Goal: Transaction & Acquisition: Purchase product/service

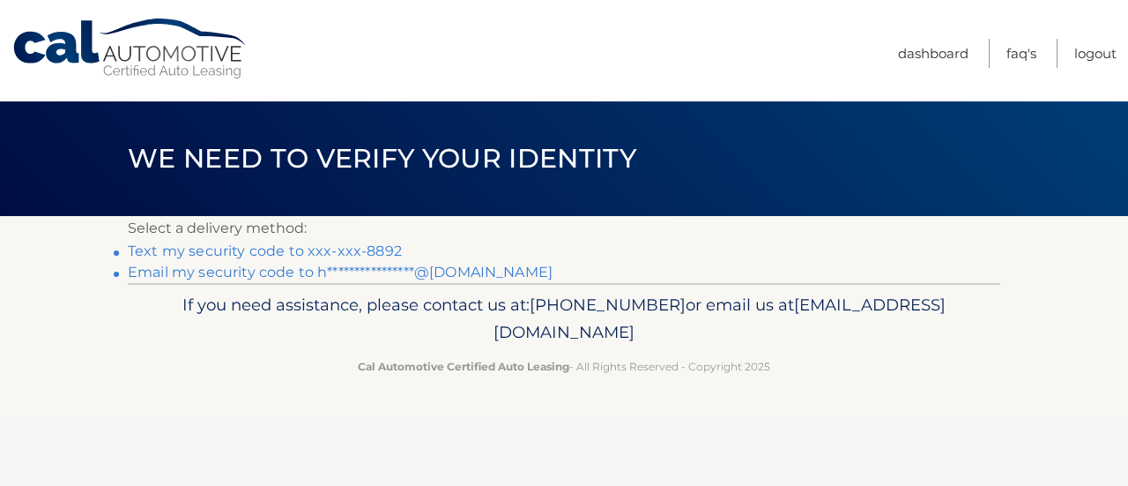
click at [316, 249] on link "Text my security code to xxx-xxx-8892" at bounding box center [265, 250] width 274 height 17
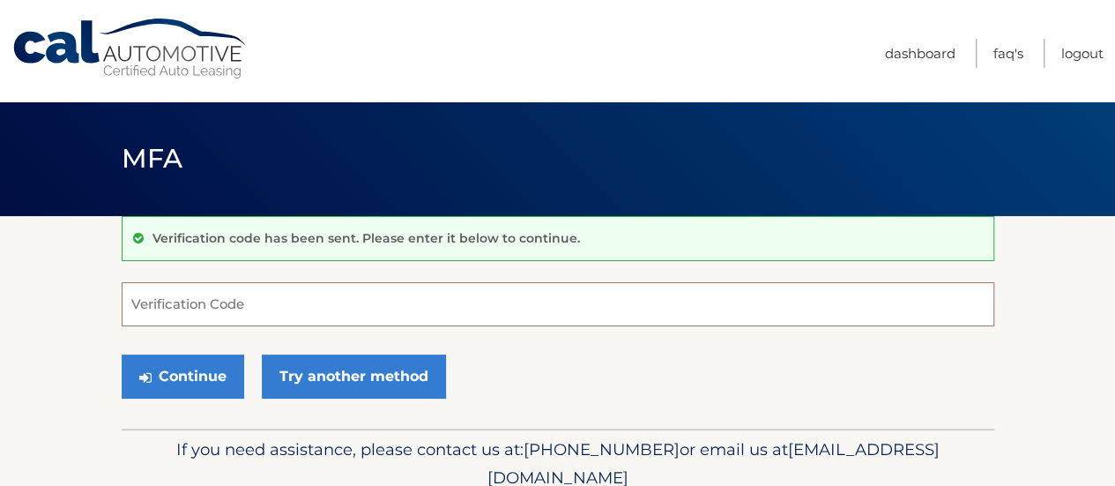
click at [194, 301] on input "Verification Code" at bounding box center [558, 304] width 873 height 44
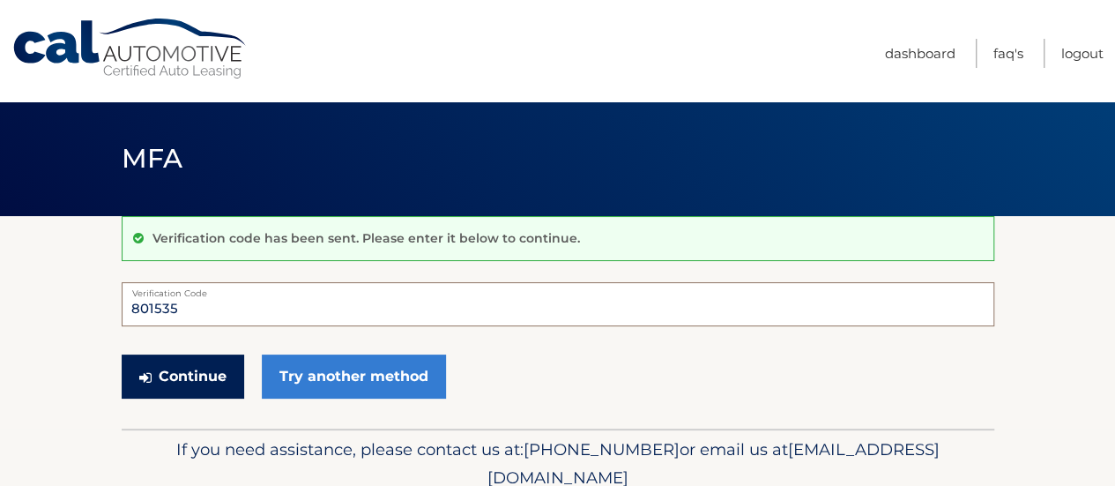
type input "801535"
click at [202, 368] on button "Continue" at bounding box center [183, 376] width 123 height 44
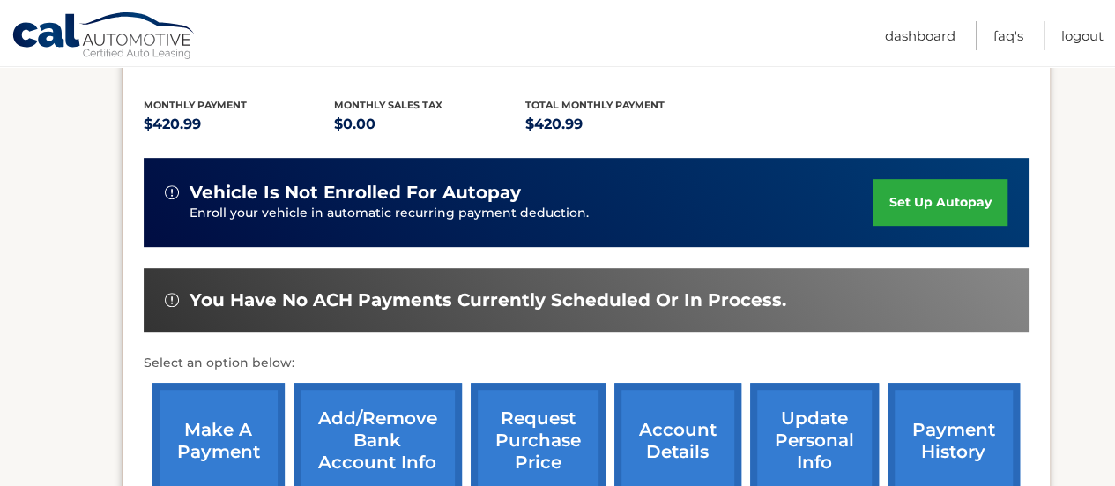
scroll to position [441, 0]
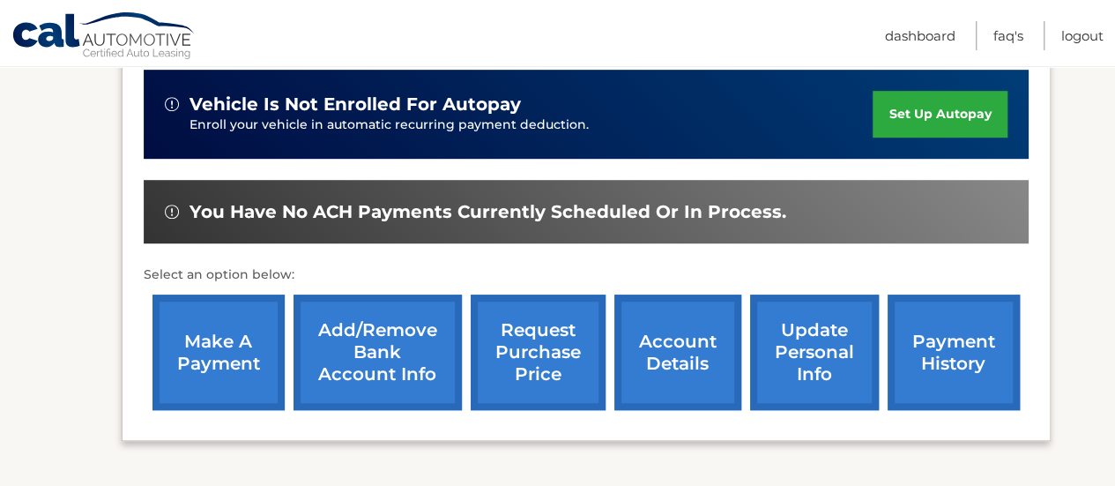
click at [243, 354] on link "make a payment" at bounding box center [218, 351] width 132 height 115
click at [359, 336] on link "Add/Remove bank account info" at bounding box center [378, 351] width 168 height 115
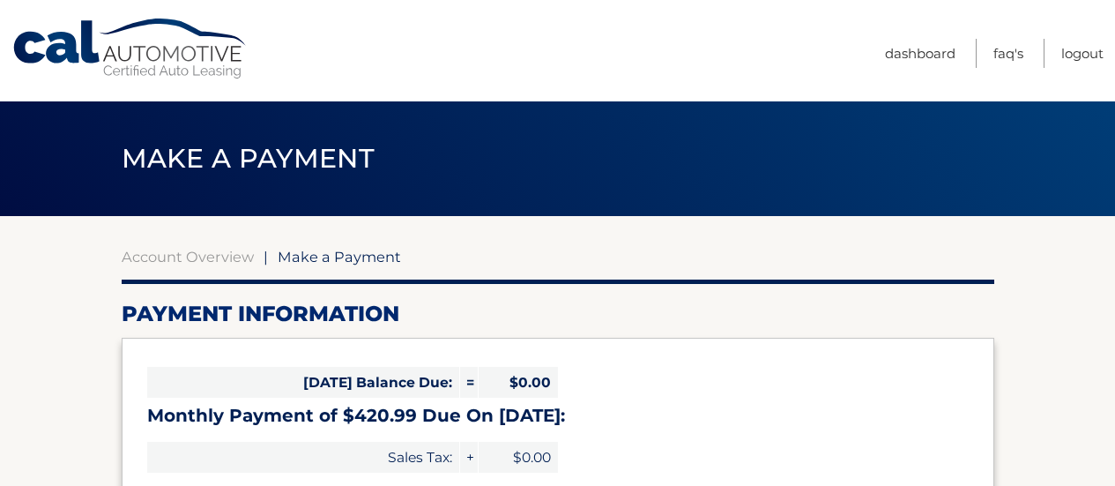
select select "OWU4Zjc0OTQtYmFjMS00OWYxLWJmOGEtZjI0MDc3ZTliYWU1"
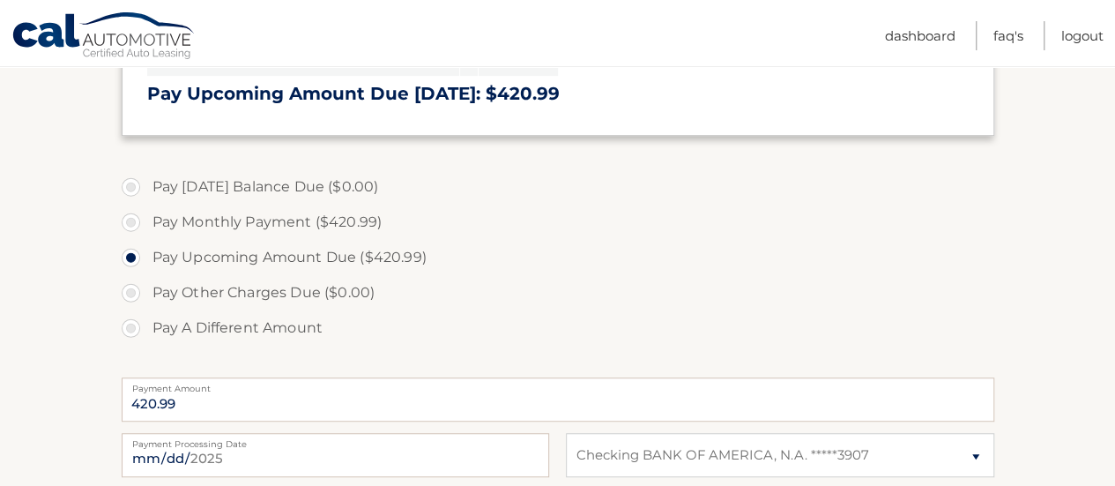
scroll to position [529, 0]
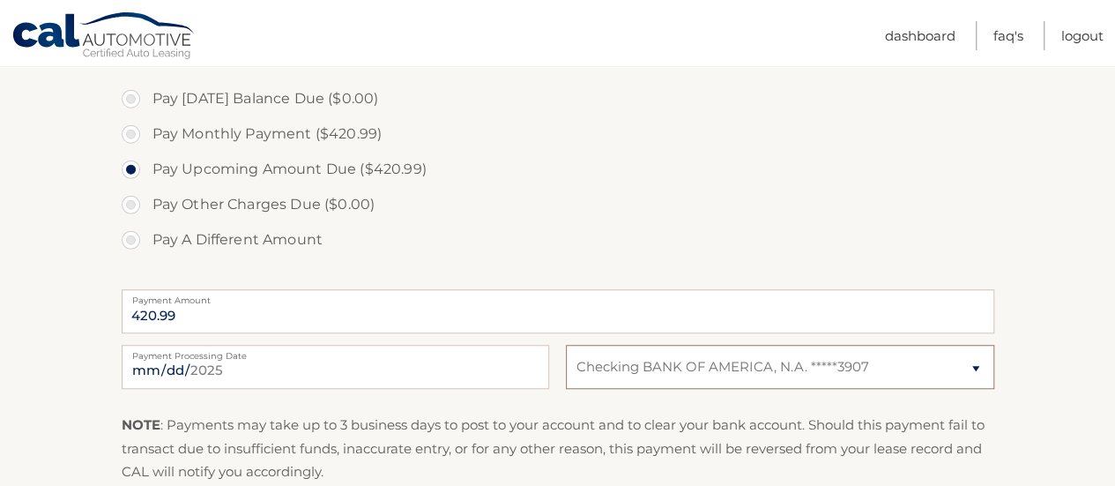
click at [977, 366] on select "Select Bank Account Checking BANK OF AMERICA, N.A. *****3907" at bounding box center [780, 367] width 428 height 44
click at [798, 189] on label "Pay Other Charges Due ($0.00)" at bounding box center [558, 204] width 873 height 35
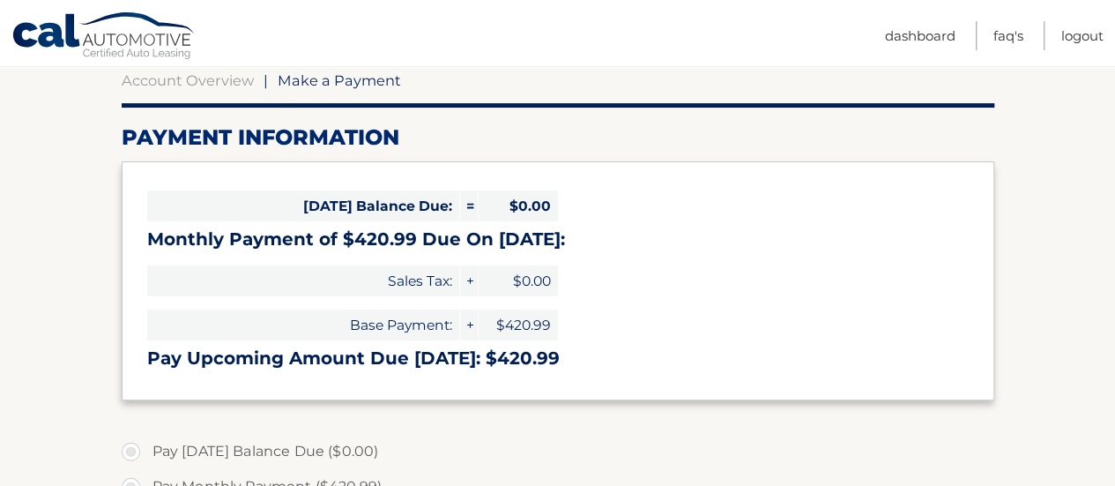
scroll to position [0, 0]
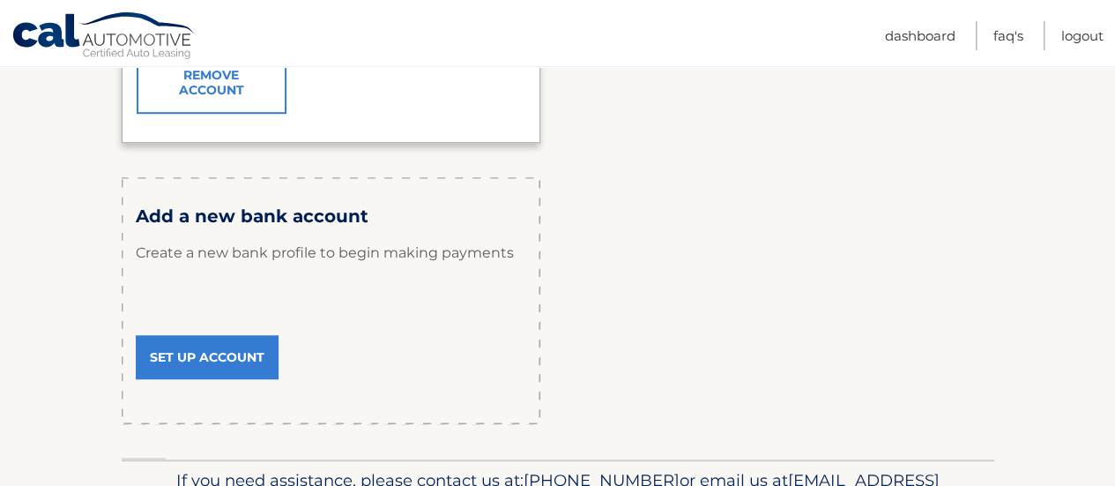
scroll to position [529, 0]
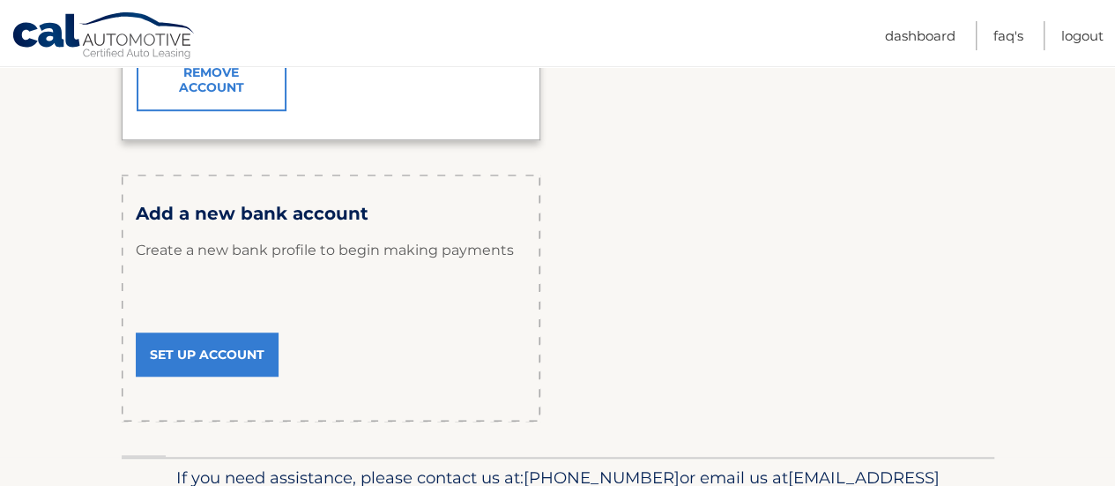
click at [210, 343] on link "Set Up Account" at bounding box center [207, 354] width 143 height 44
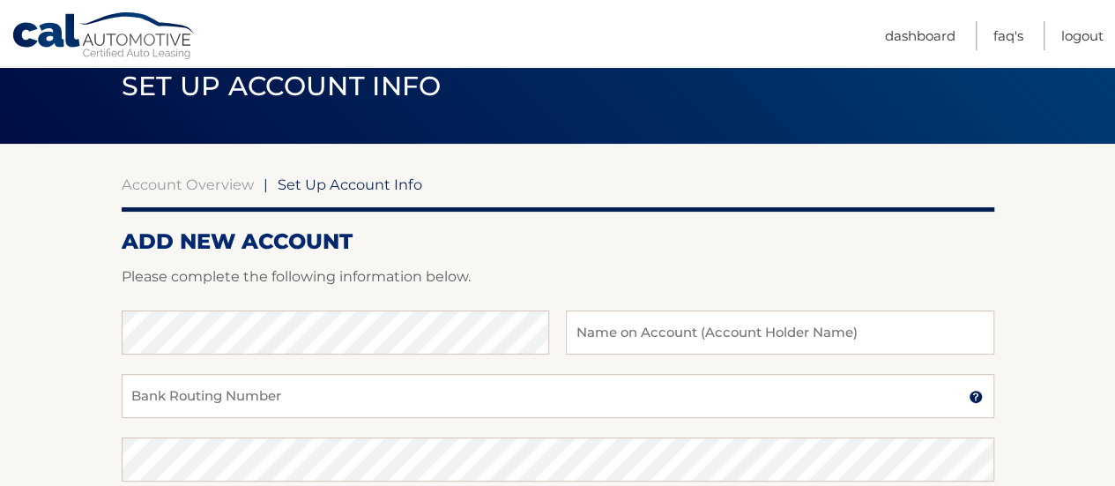
scroll to position [88, 0]
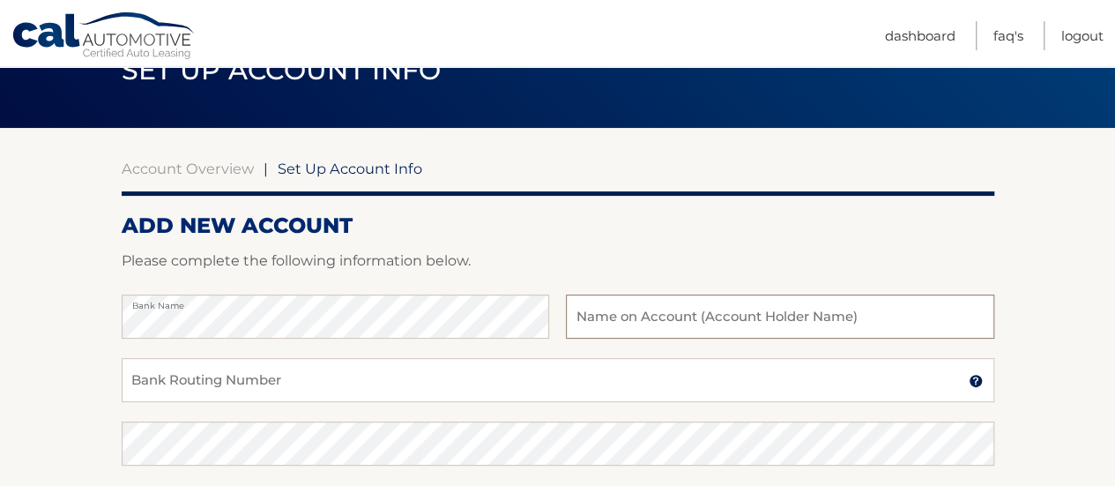
click at [599, 314] on input "text" at bounding box center [780, 316] width 428 height 44
type input "[PERSON_NAME]"
click at [980, 378] on img at bounding box center [976, 381] width 14 height 14
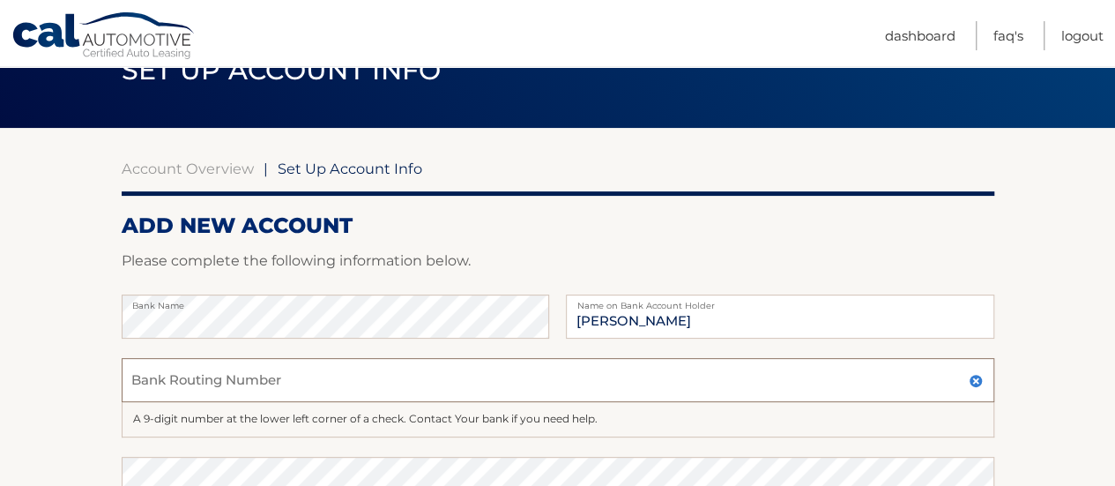
click at [270, 392] on input "Bank Routing Number" at bounding box center [558, 380] width 873 height 44
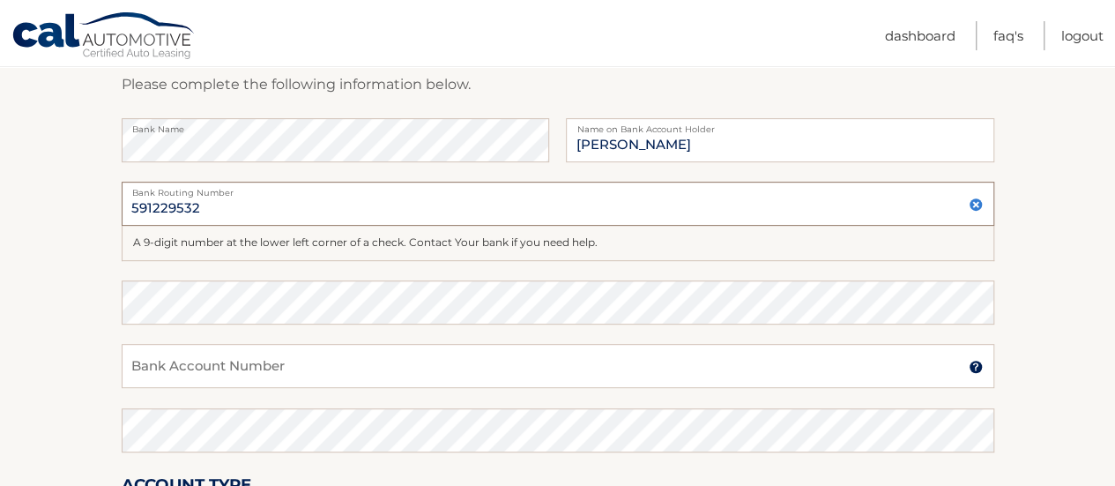
type input "591229532"
click at [827, 372] on input "Bank Account Number" at bounding box center [558, 366] width 873 height 44
paste input "000000591229532"
type input "000000591229532"
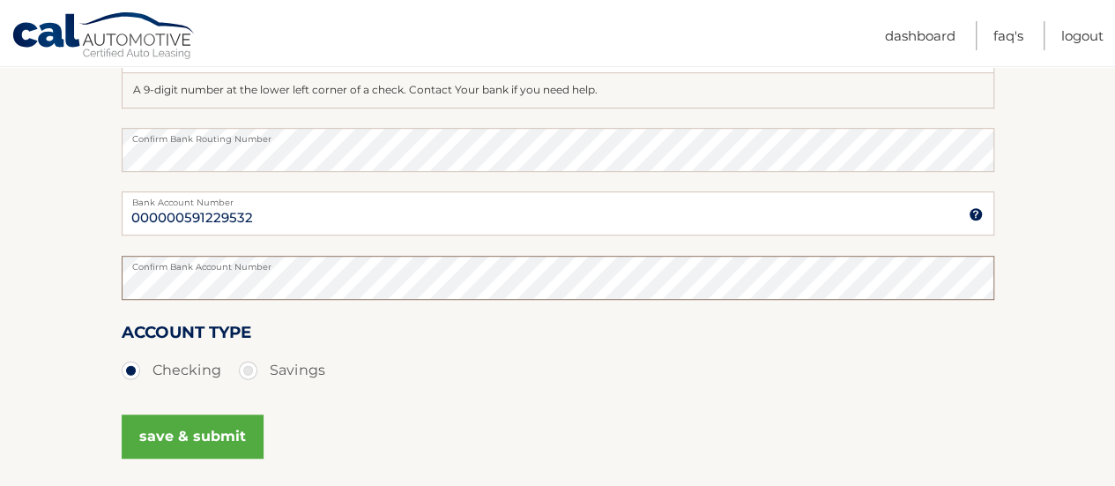
scroll to position [441, 0]
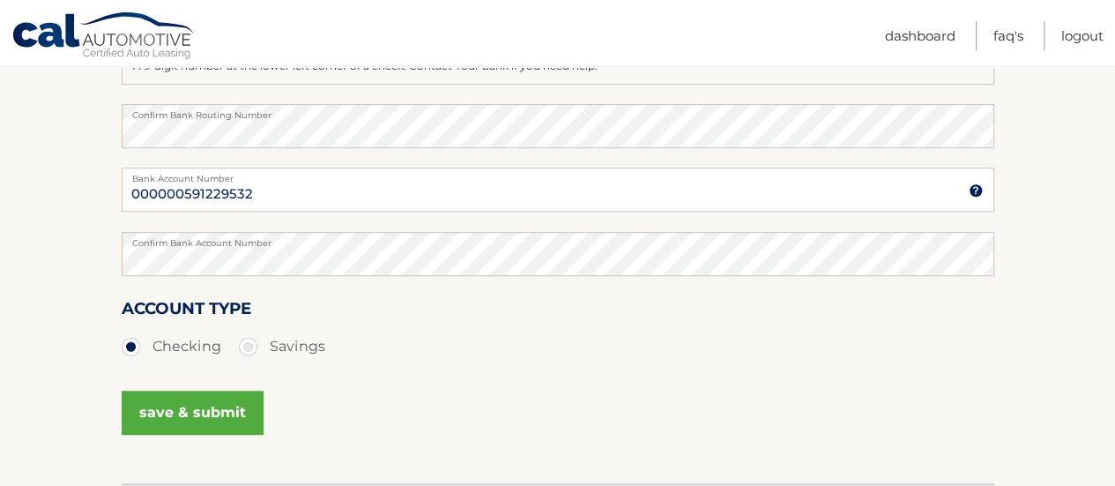
click at [219, 410] on button "save & submit" at bounding box center [193, 412] width 142 height 44
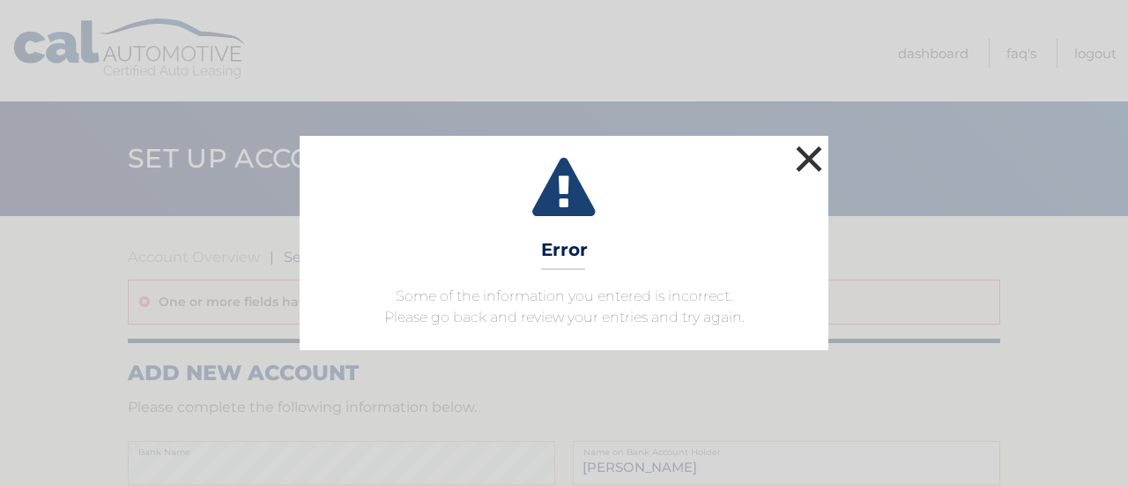
click at [819, 167] on button "×" at bounding box center [809, 158] width 35 height 35
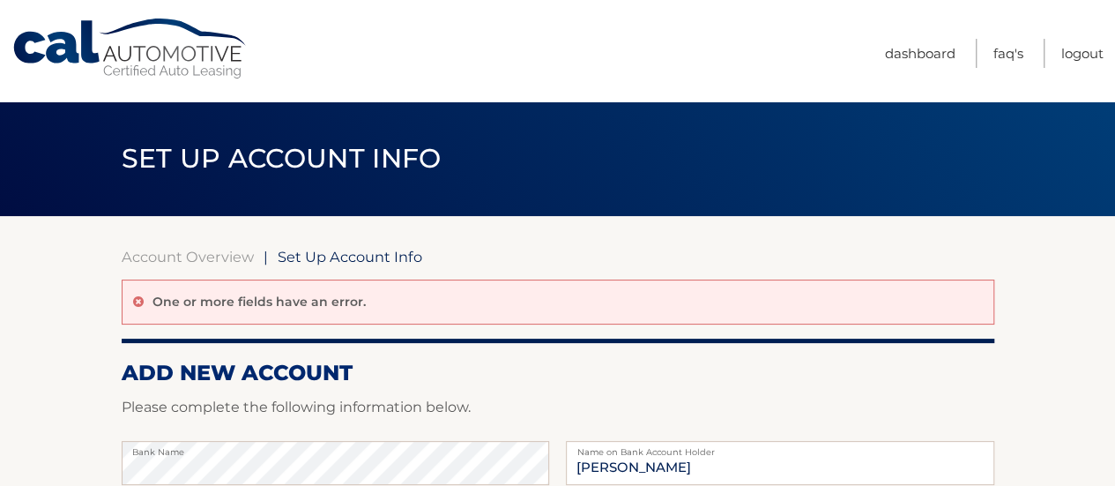
scroll to position [264, 0]
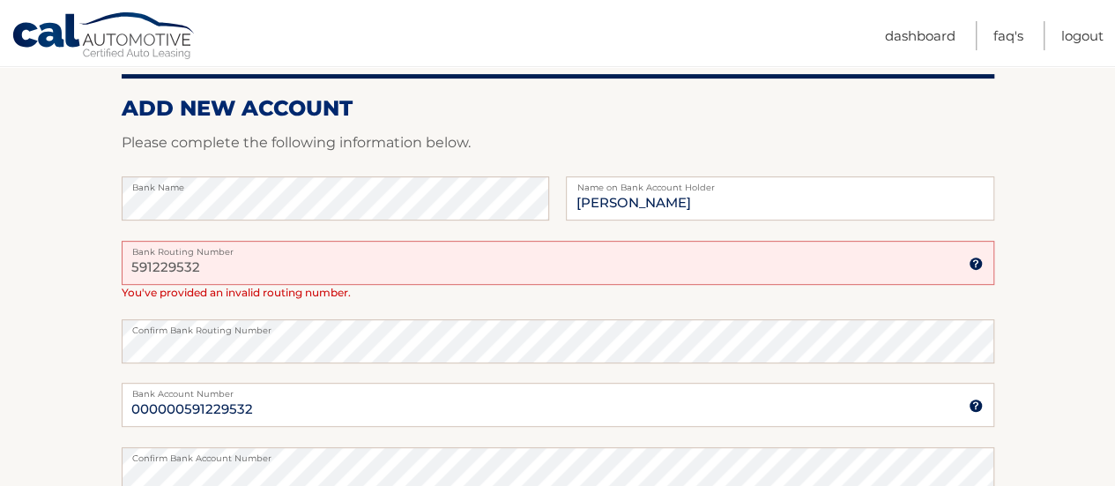
click at [239, 258] on input "591229532" at bounding box center [558, 263] width 873 height 44
type input "591229532"
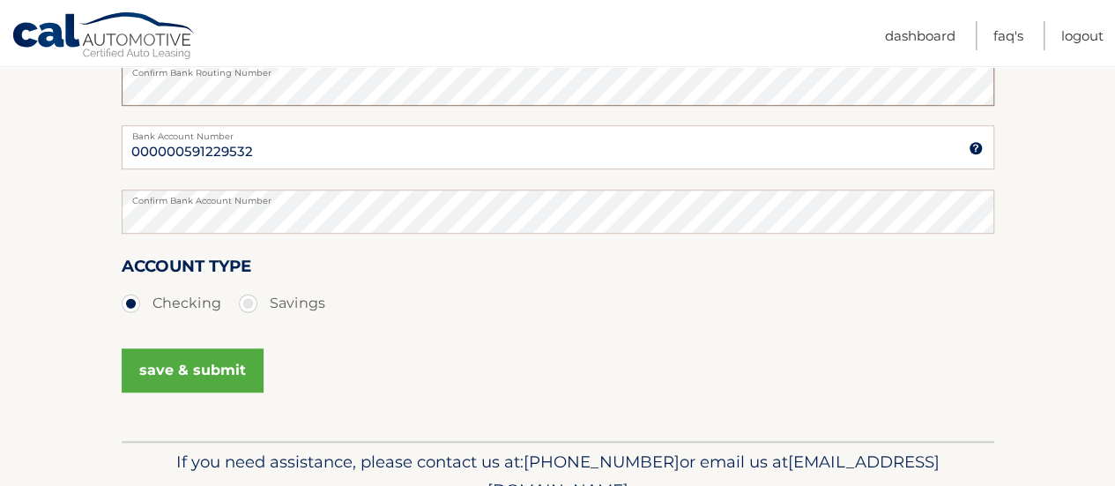
scroll to position [529, 0]
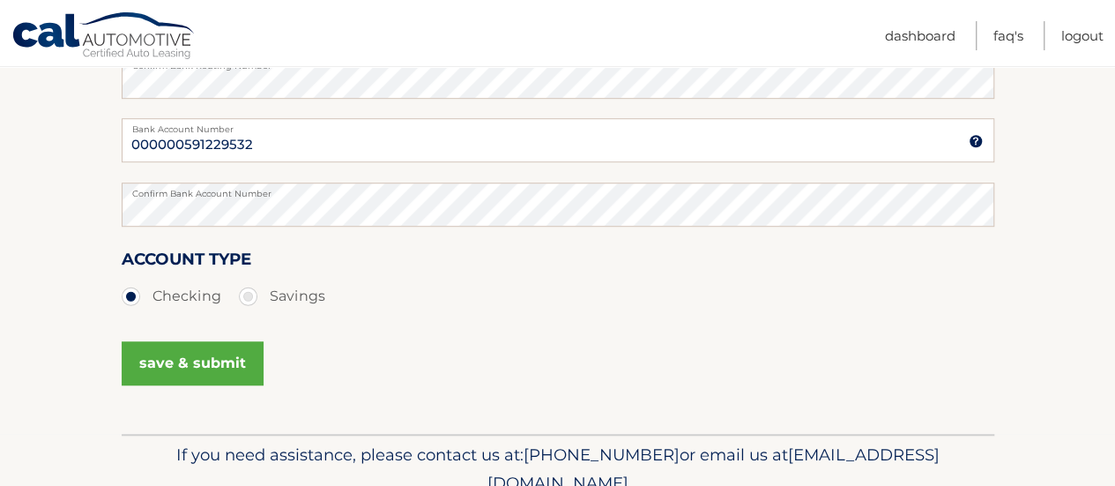
click at [220, 358] on button "save & submit" at bounding box center [193, 363] width 142 height 44
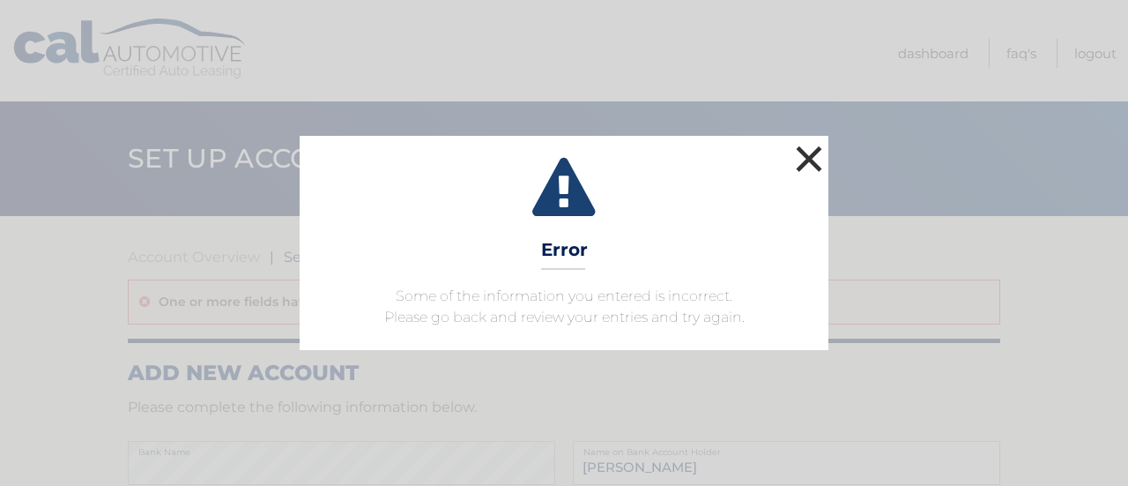
click at [814, 163] on button "×" at bounding box center [809, 158] width 35 height 35
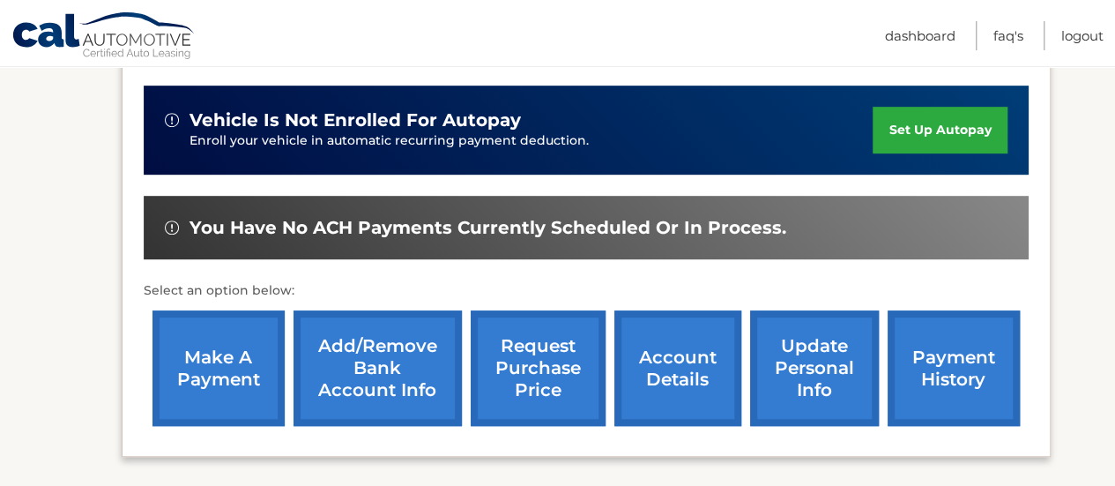
scroll to position [441, 0]
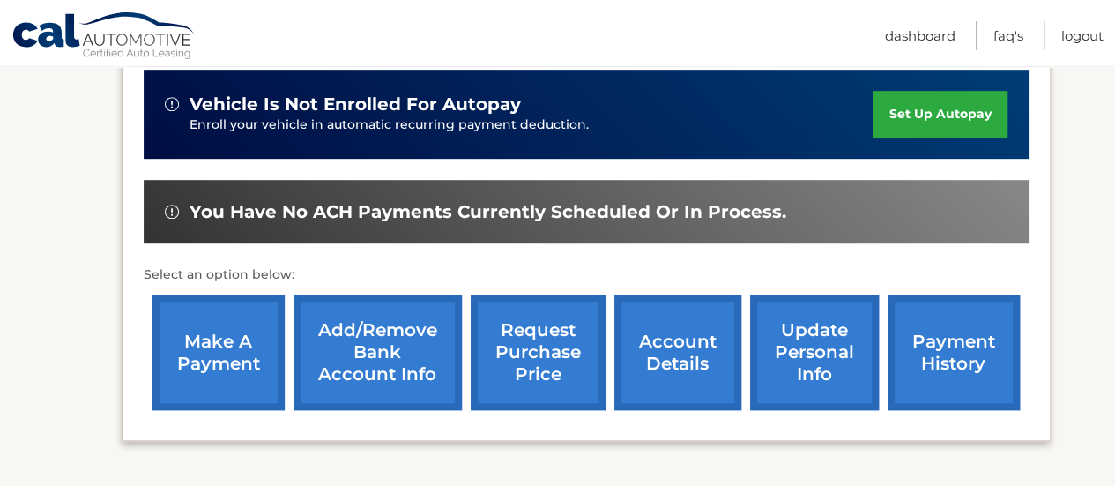
click at [407, 361] on link "Add/Remove bank account info" at bounding box center [378, 351] width 168 height 115
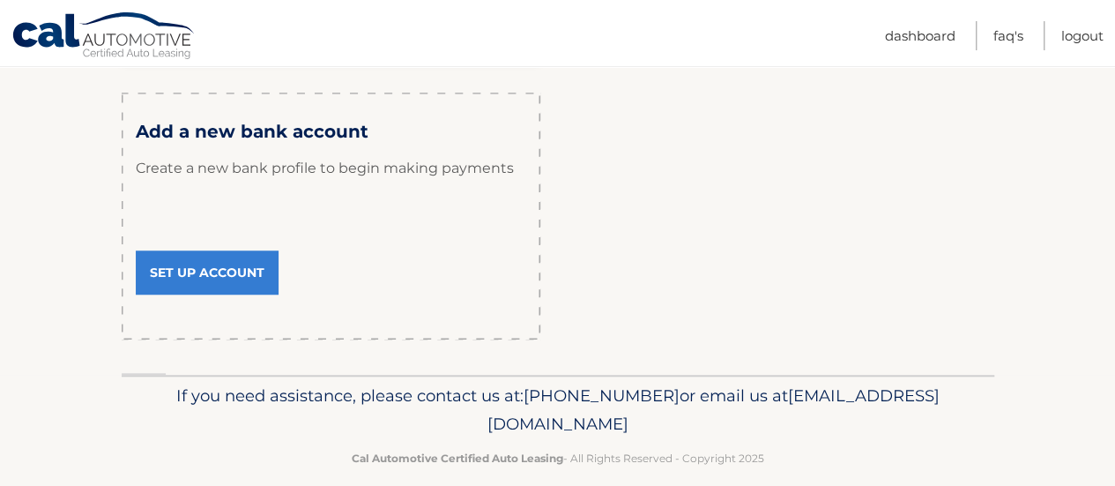
scroll to position [617, 0]
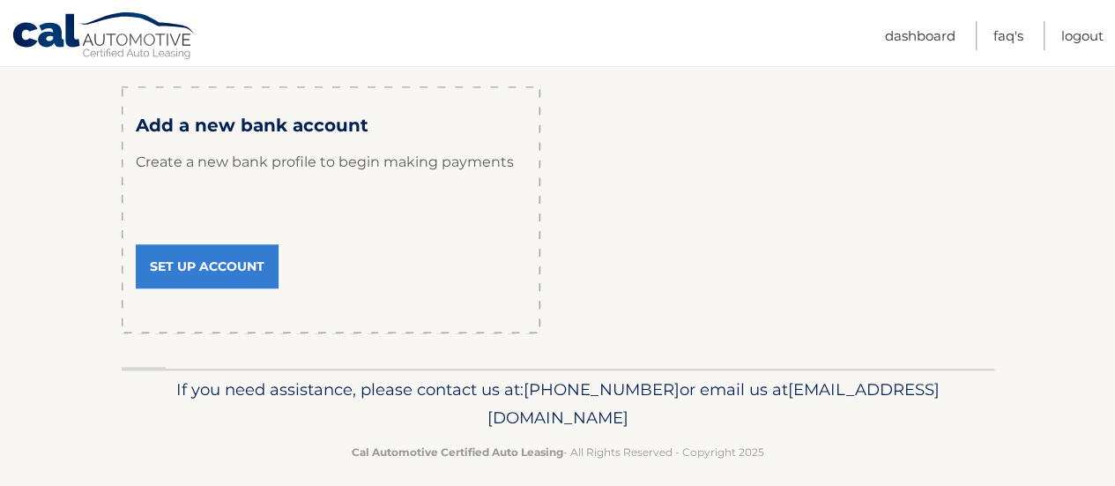
click at [227, 267] on link "Set Up Account" at bounding box center [207, 266] width 143 height 44
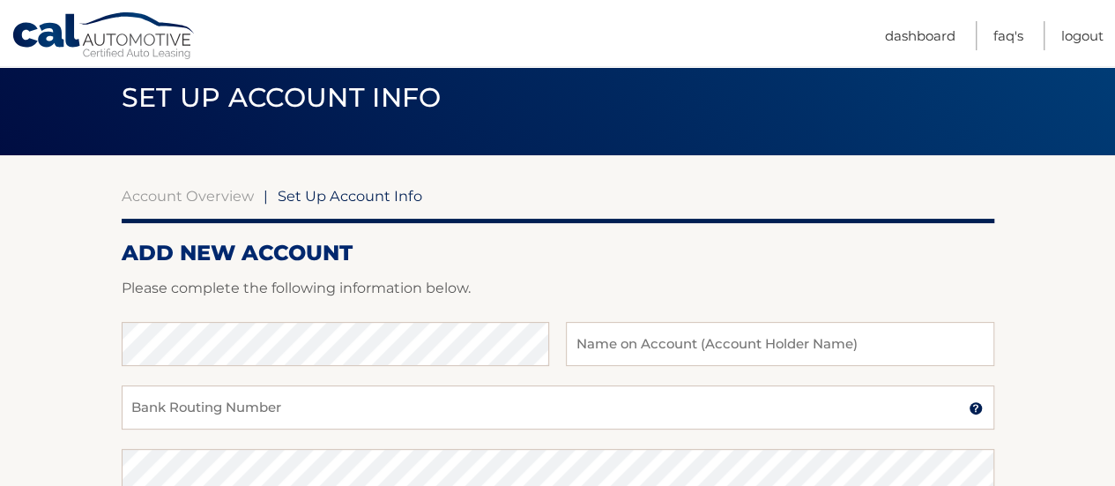
scroll to position [88, 0]
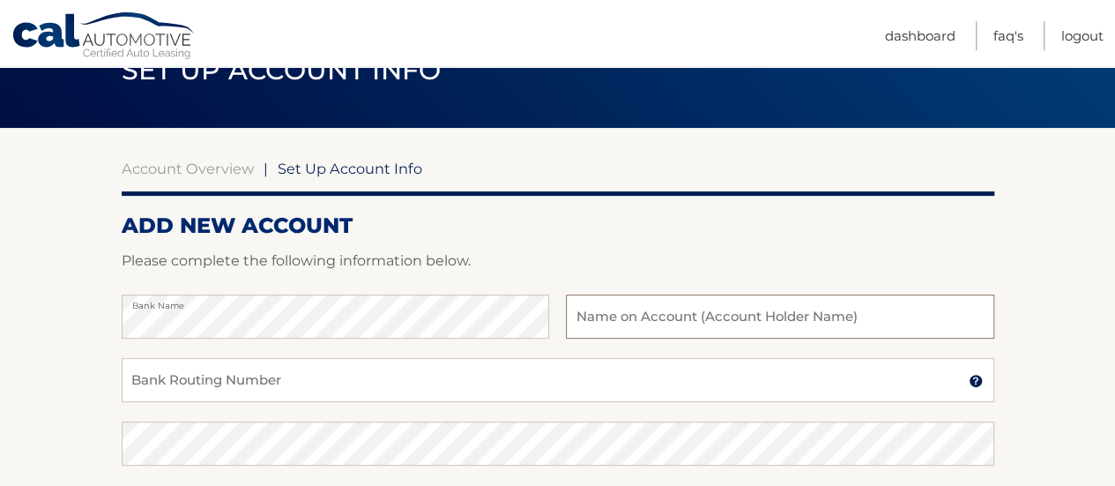
click at [810, 305] on input "text" at bounding box center [780, 316] width 428 height 44
type input "[PERSON_NAME]"
click at [155, 373] on input "Bank Routing Number" at bounding box center [558, 380] width 873 height 44
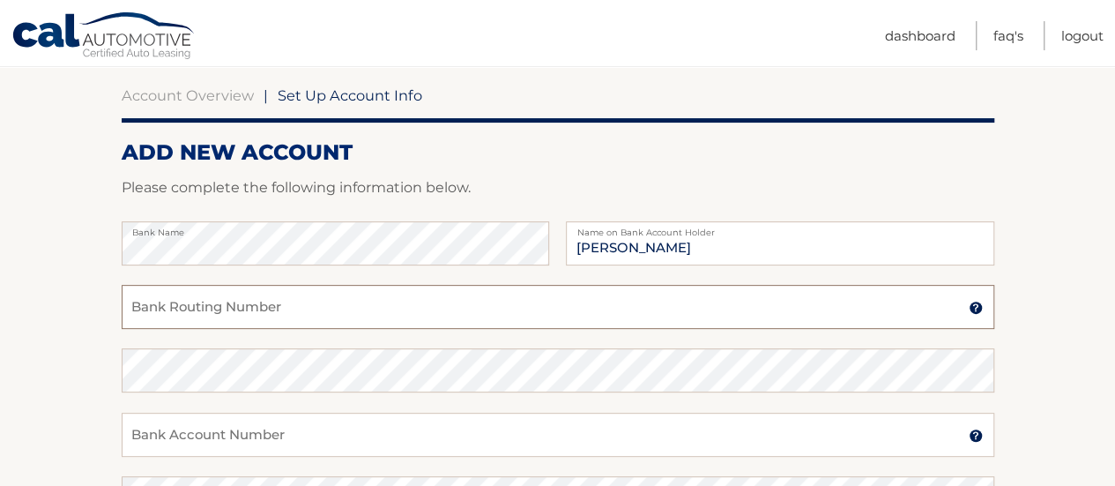
scroll to position [176, 0]
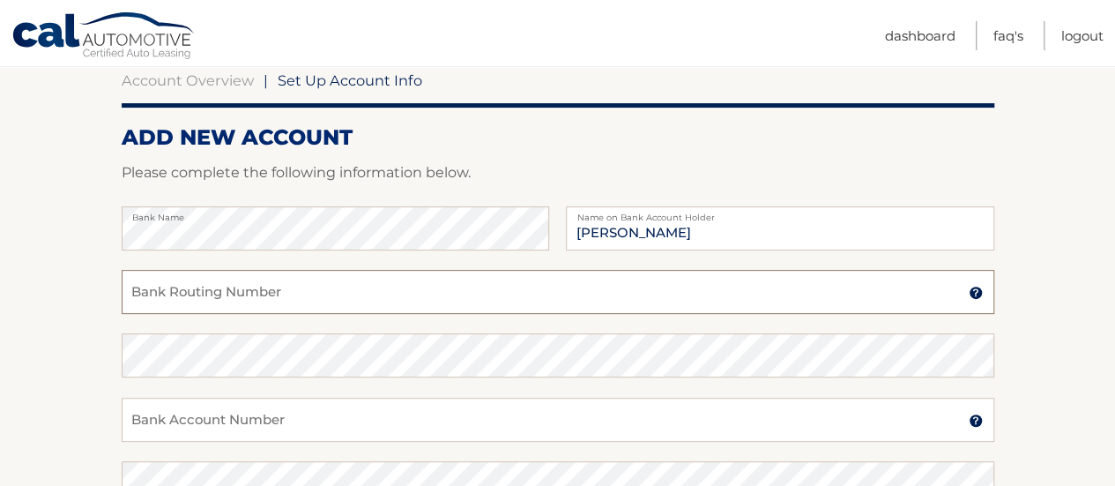
paste input "021000021"
type input "021000021"
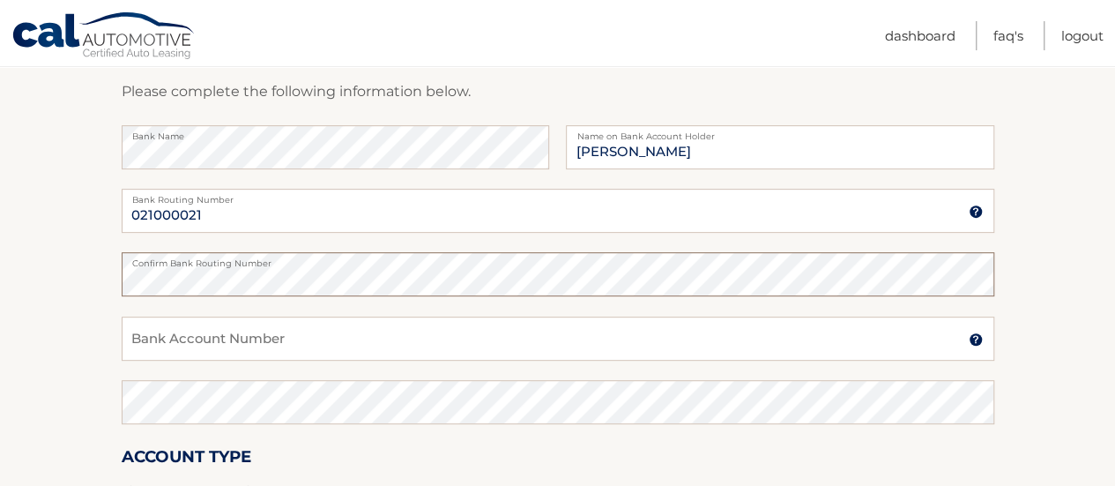
scroll to position [353, 0]
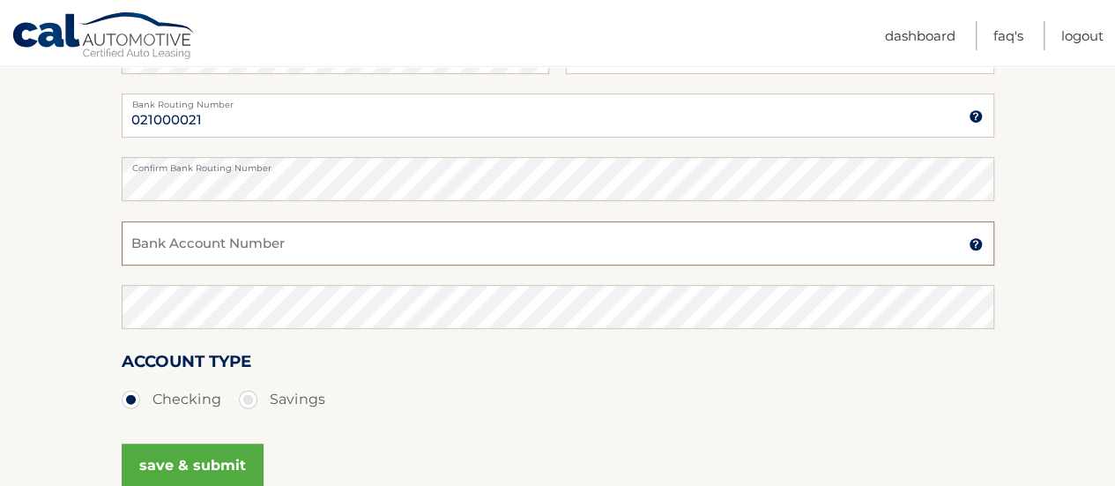
click at [189, 249] on input "Bank Account Number" at bounding box center [558, 243] width 873 height 44
paste input "591229532"
type input "591229532"
click at [212, 457] on button "save & submit" at bounding box center [193, 465] width 142 height 44
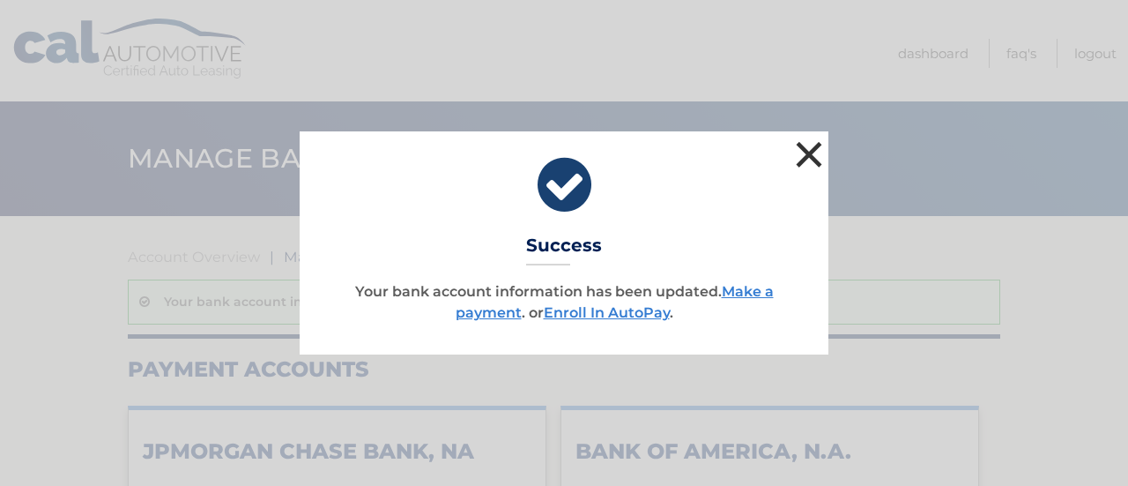
click at [811, 147] on button "×" at bounding box center [809, 154] width 35 height 35
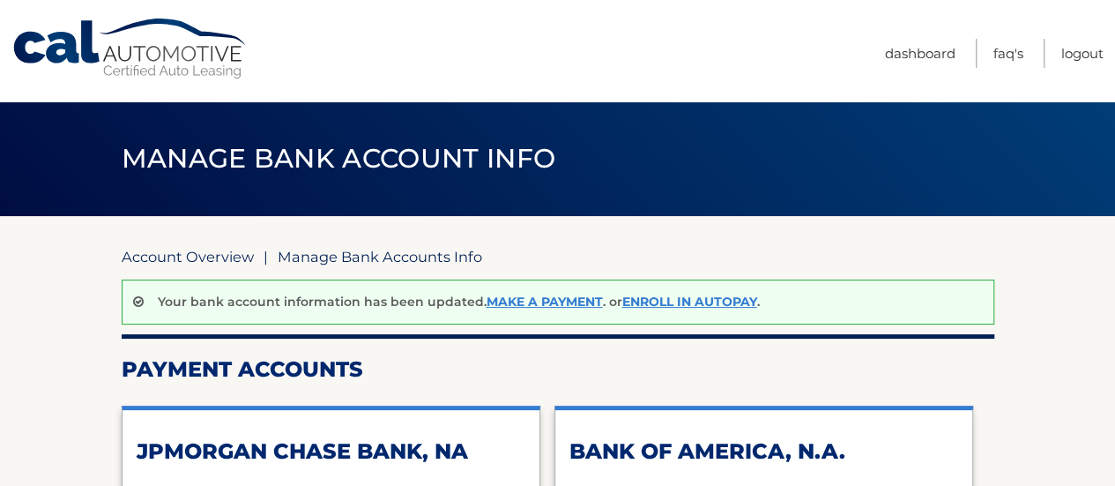
click at [190, 255] on link "Account Overview" at bounding box center [188, 257] width 132 height 18
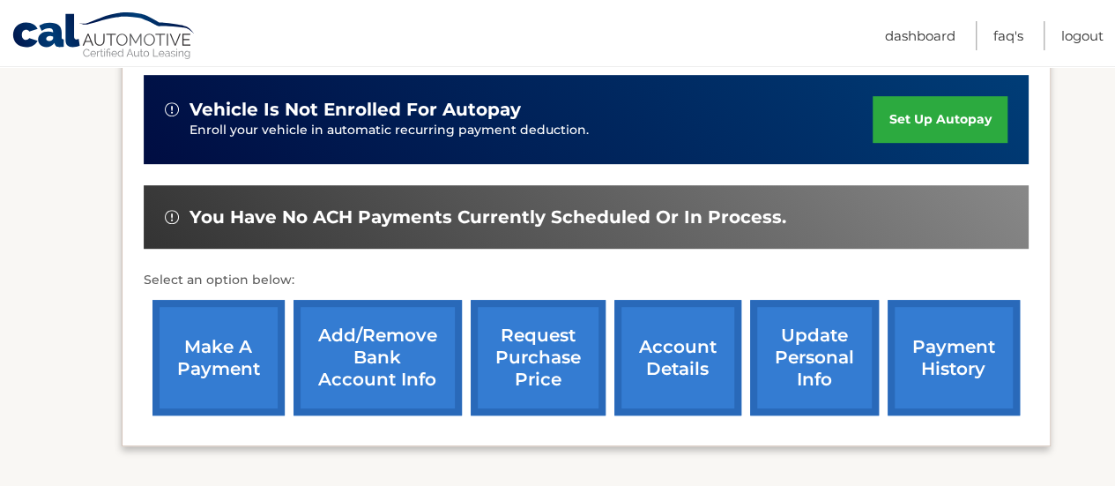
scroll to position [441, 0]
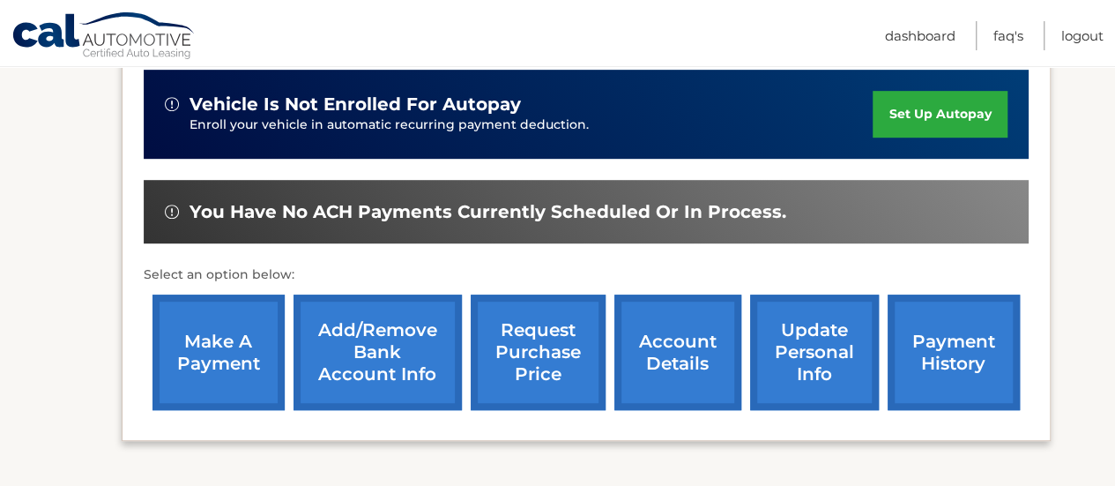
click at [219, 348] on link "make a payment" at bounding box center [218, 351] width 132 height 115
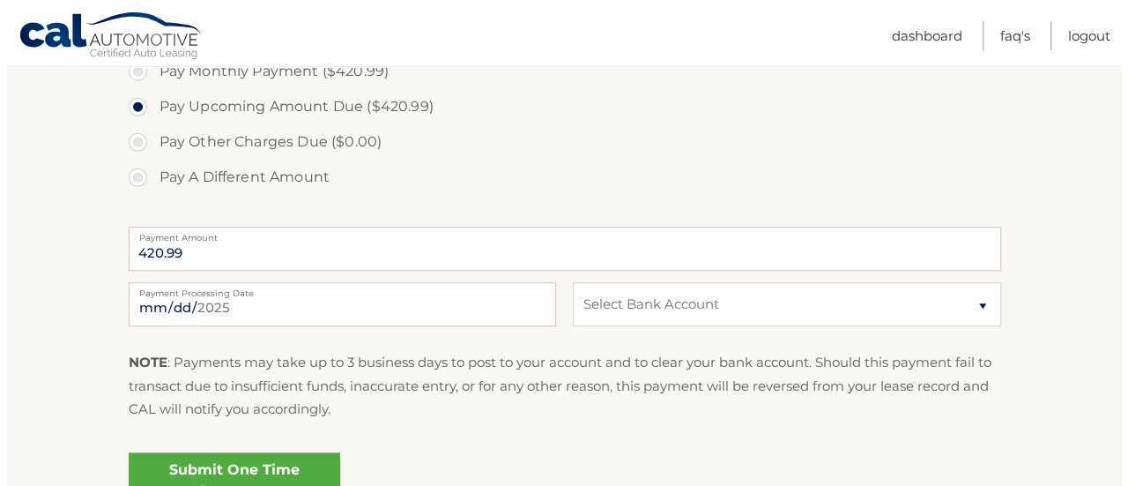
scroll to position [617, 0]
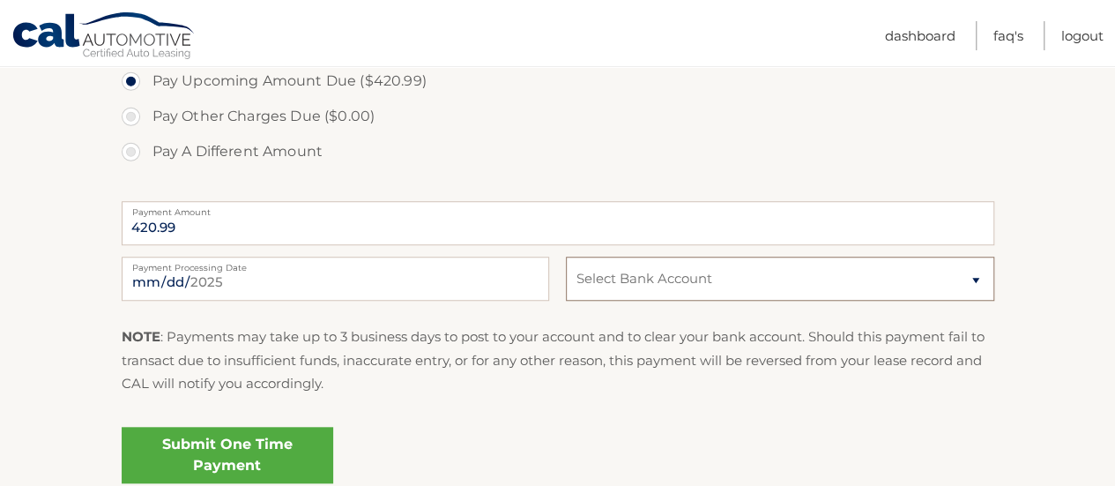
click at [613, 285] on select "Select Bank Account Checking JPMORGAN CHASE BANK, NA *****9532 Checking BANK OF…" at bounding box center [780, 279] width 428 height 44
select select "YjIyZDc5Y2MtNjlmZi00YTg1LWE4ZDAtZTgzNzJkYTMyNmFj"
click at [566, 257] on select "Select Bank Account Checking JPMORGAN CHASE BANK, NA *****9532 Checking BANK OF…" at bounding box center [780, 279] width 428 height 44
click at [243, 463] on link "Submit One Time Payment" at bounding box center [228, 455] width 212 height 56
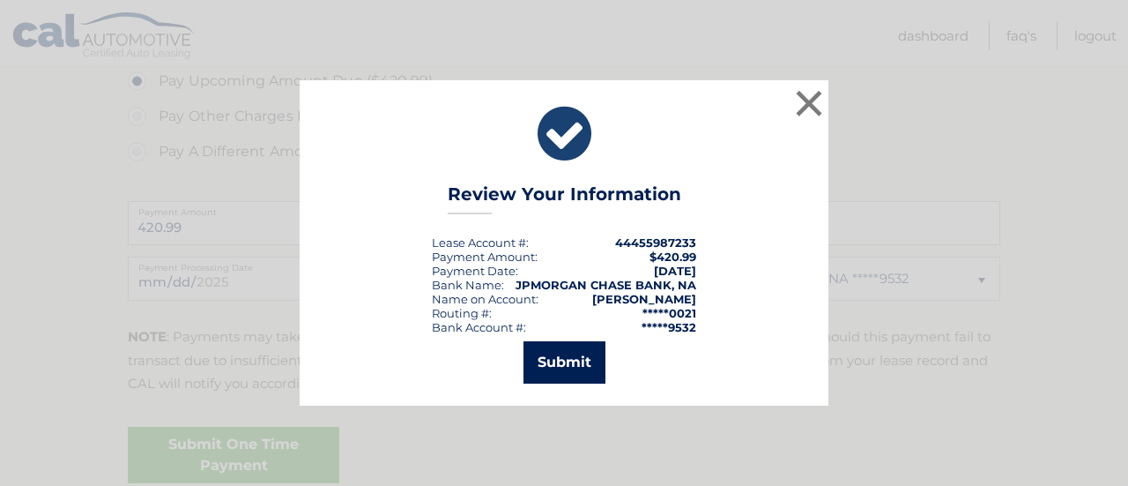
click at [545, 378] on button "Submit" at bounding box center [565, 362] width 82 height 42
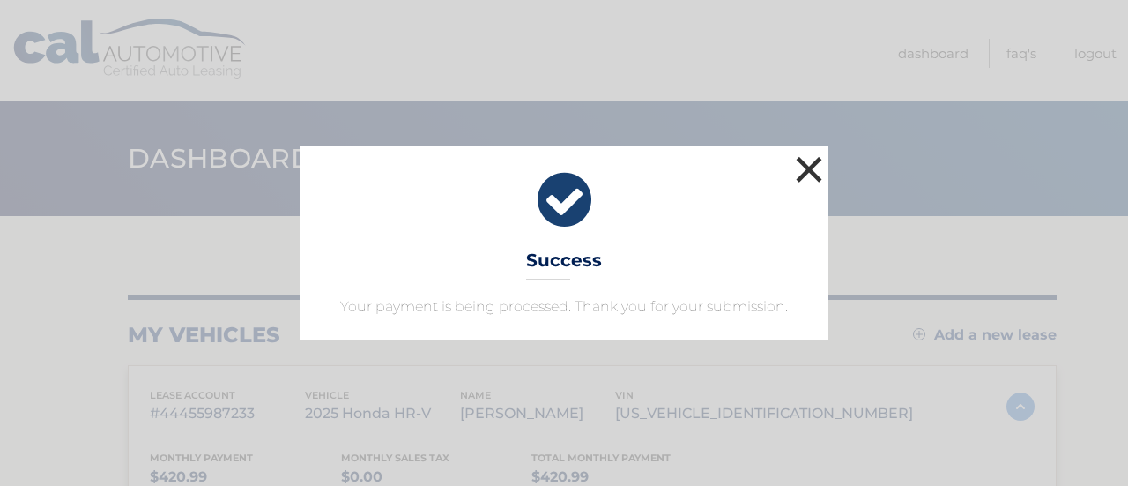
click at [806, 178] on button "×" at bounding box center [809, 169] width 35 height 35
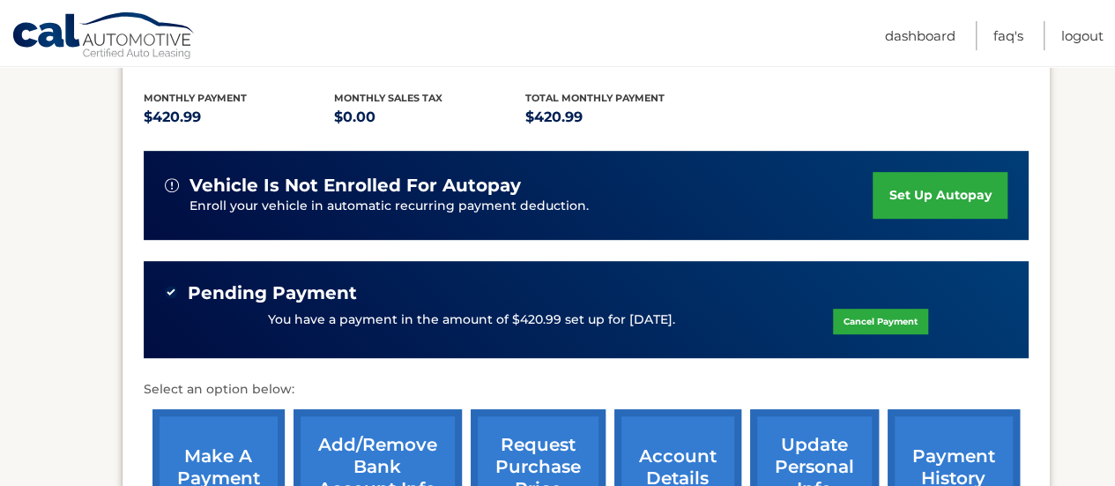
scroll to position [353, 0]
